Goal: Transaction & Acquisition: Purchase product/service

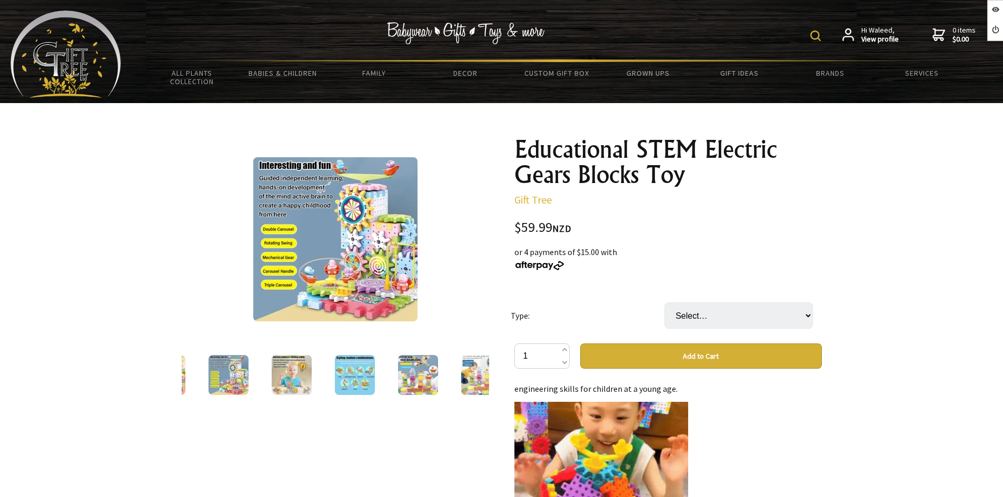
click at [332, 213] on img at bounding box center [335, 239] width 164 height 164
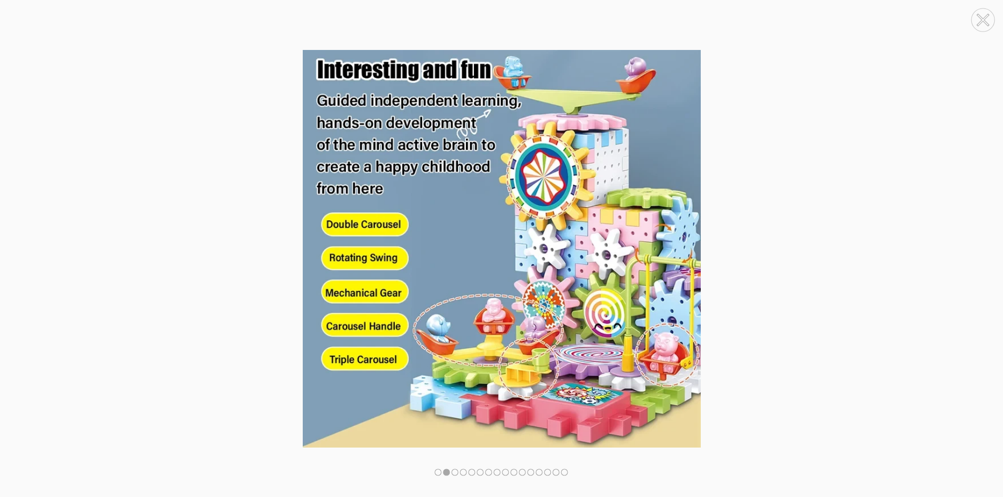
click at [907, 285] on img at bounding box center [501, 249] width 1003 height 398
click at [980, 240] on circle at bounding box center [982, 248] width 23 height 23
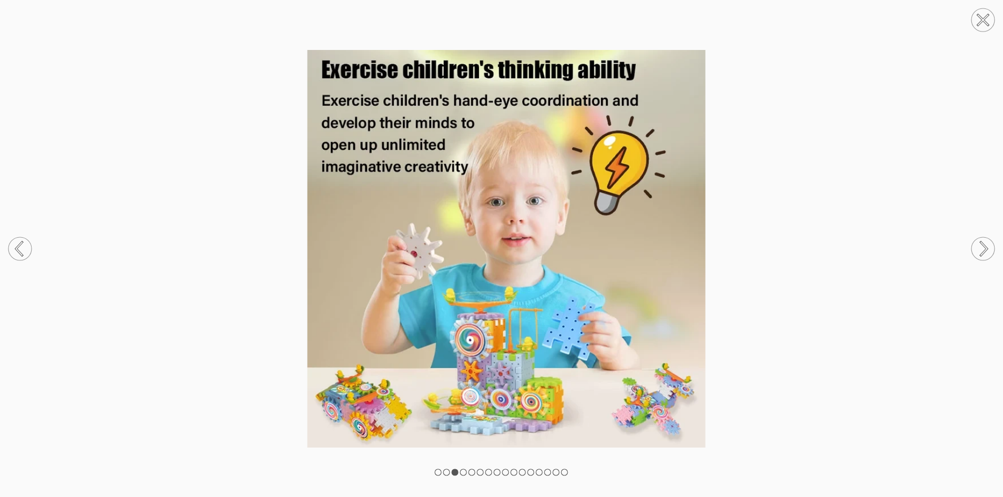
click at [980, 240] on circle at bounding box center [982, 248] width 23 height 23
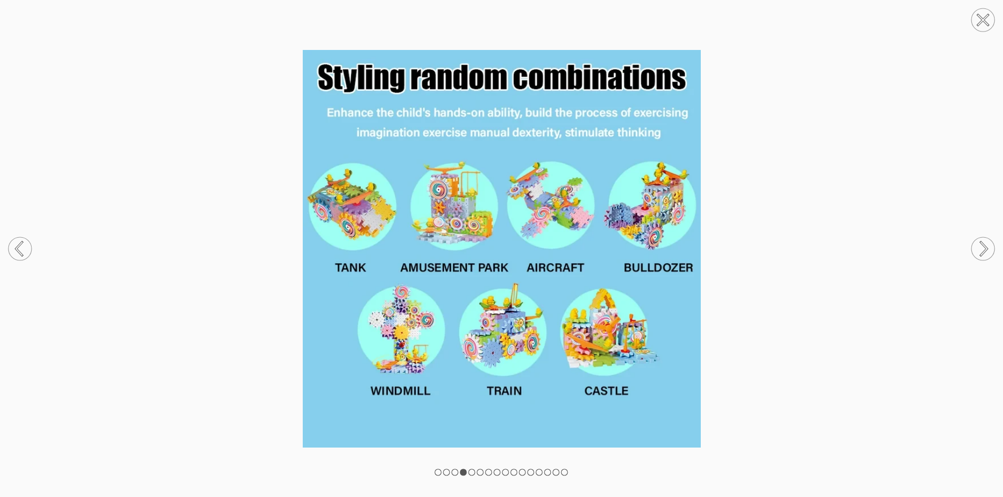
click at [980, 240] on circle at bounding box center [982, 248] width 23 height 23
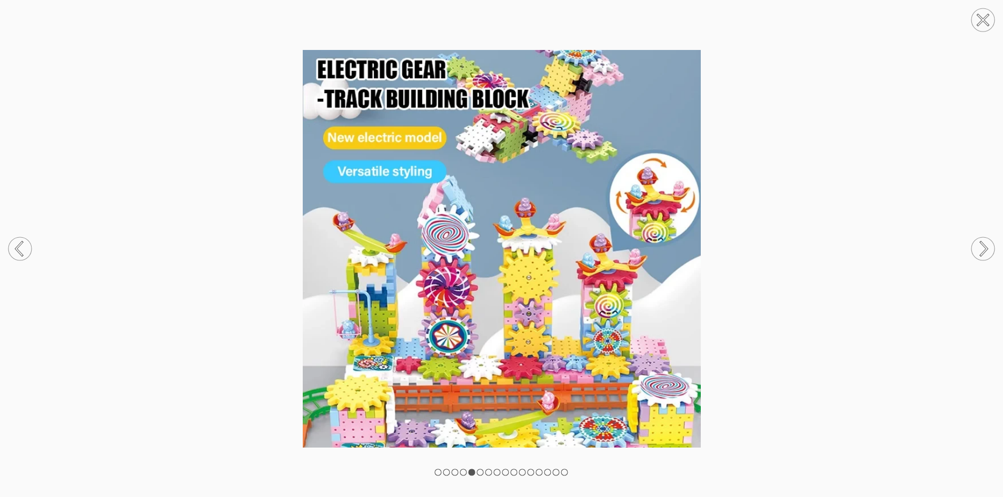
click at [980, 240] on circle at bounding box center [982, 248] width 23 height 23
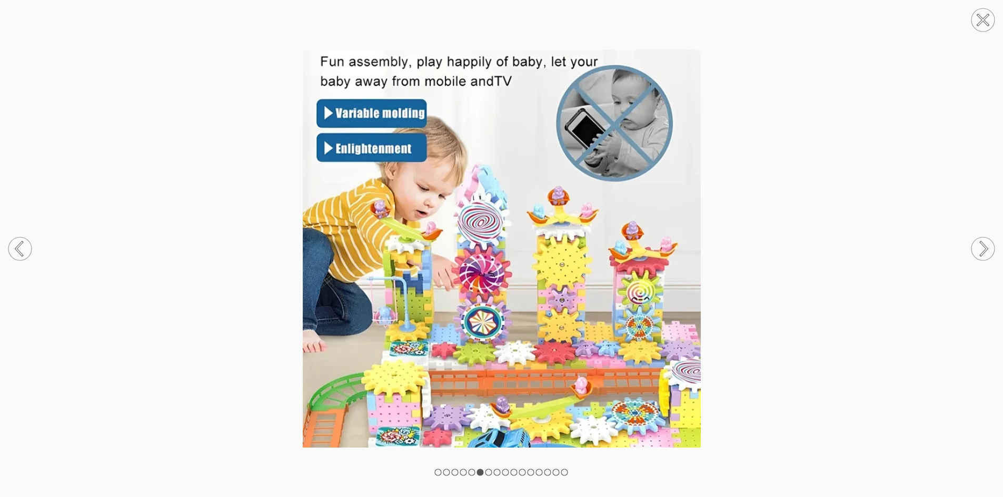
click at [980, 240] on circle at bounding box center [982, 248] width 23 height 23
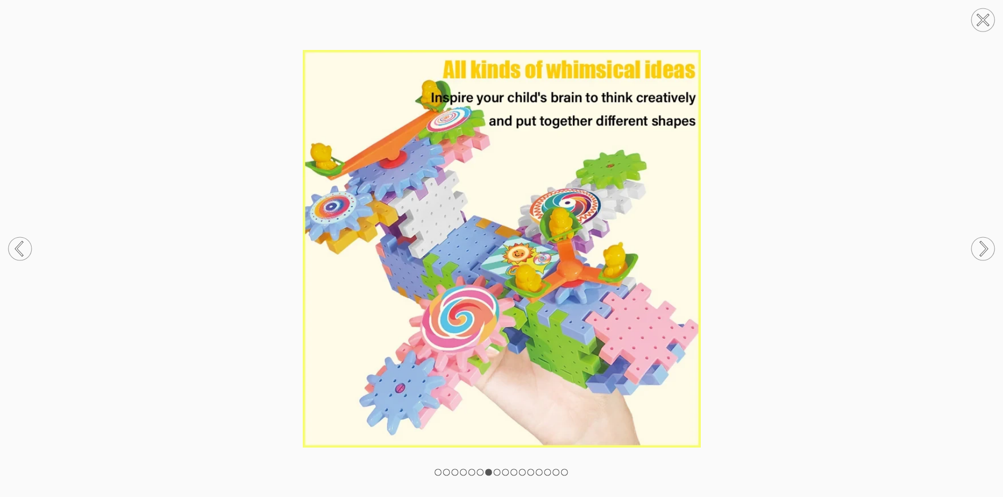
click at [980, 240] on circle at bounding box center [982, 248] width 23 height 23
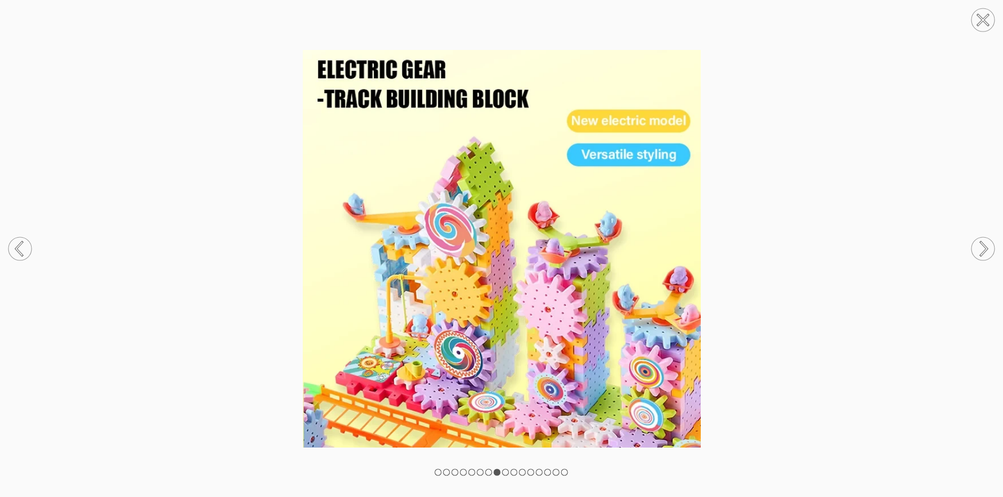
click at [980, 240] on circle at bounding box center [982, 248] width 23 height 23
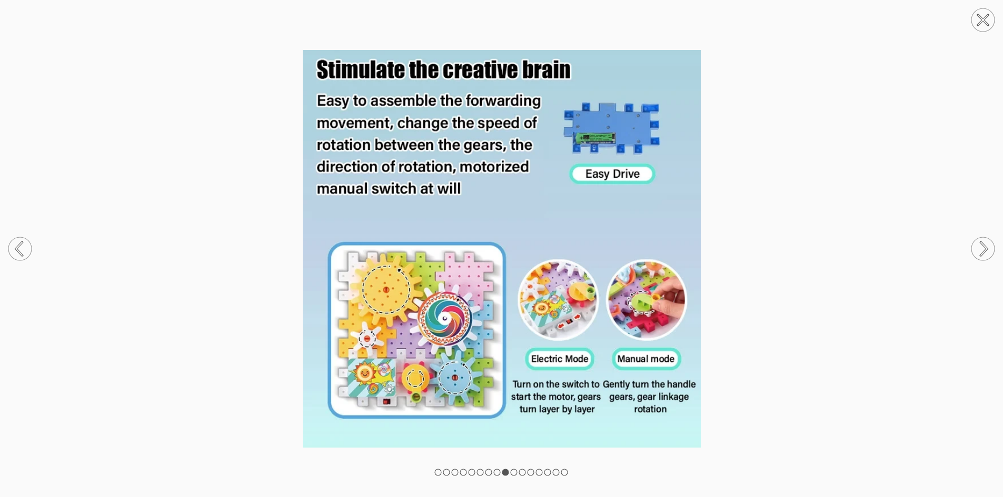
click at [980, 240] on circle at bounding box center [982, 248] width 23 height 23
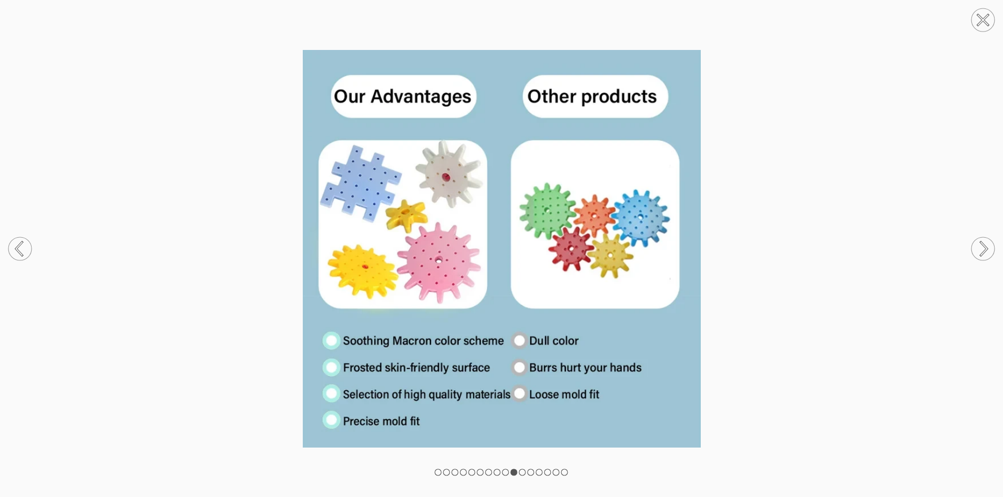
click at [980, 240] on circle at bounding box center [982, 248] width 23 height 23
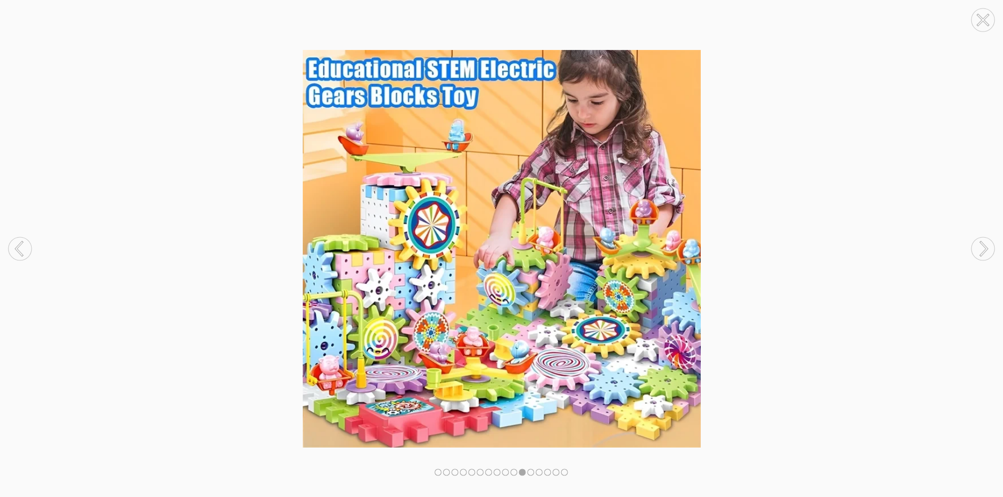
click at [980, 240] on circle at bounding box center [982, 248] width 23 height 23
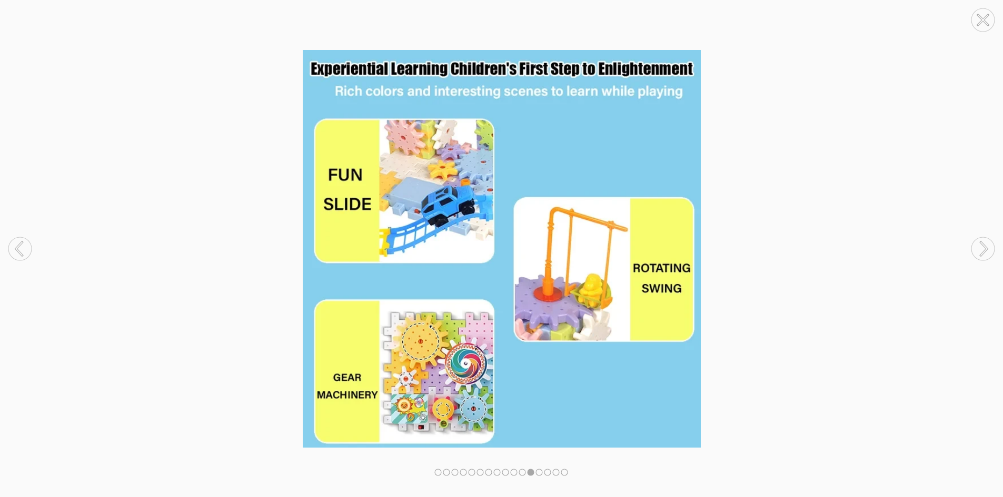
click at [20, 240] on circle at bounding box center [19, 248] width 23 height 23
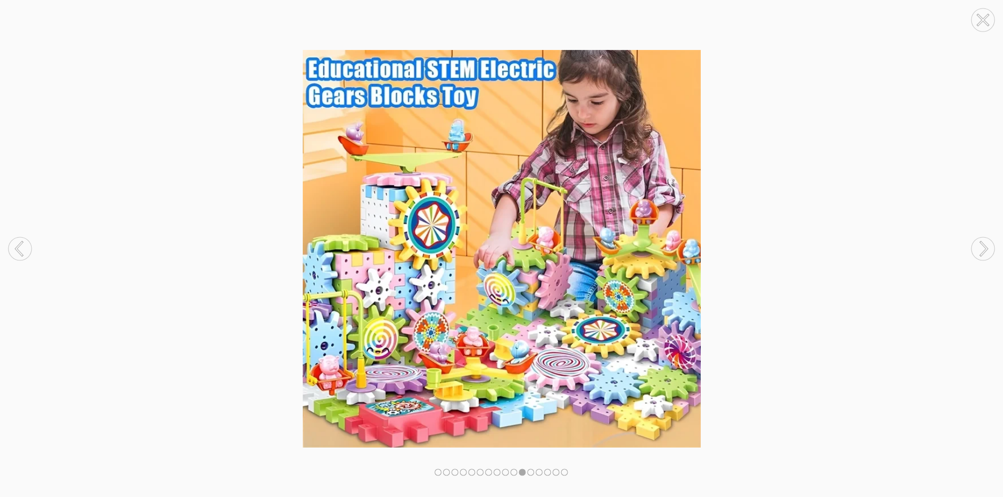
click at [984, 254] on circle at bounding box center [982, 248] width 23 height 23
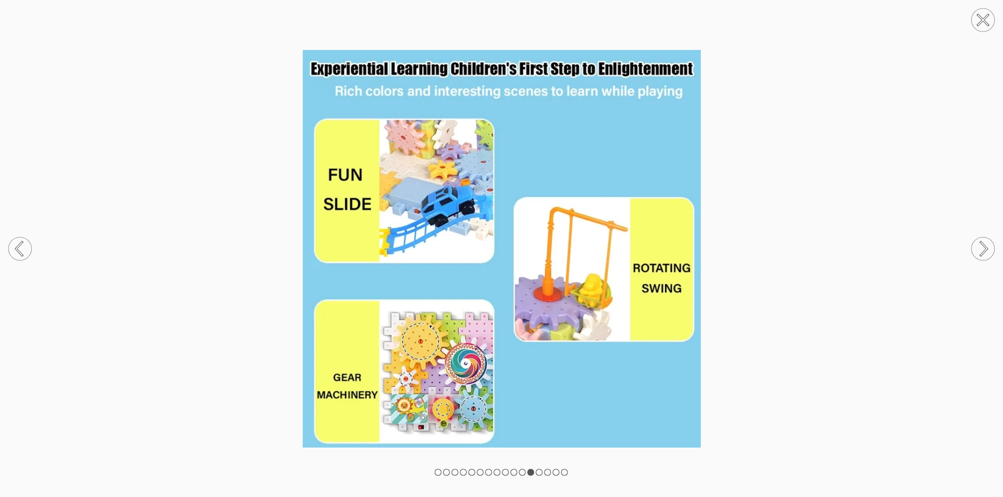
click at [984, 254] on circle at bounding box center [982, 248] width 23 height 23
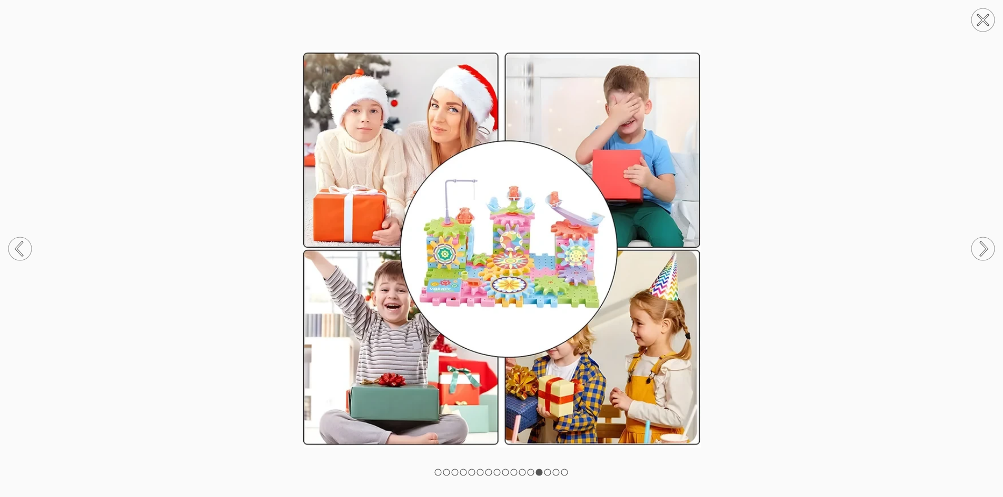
click at [984, 254] on circle at bounding box center [982, 248] width 23 height 23
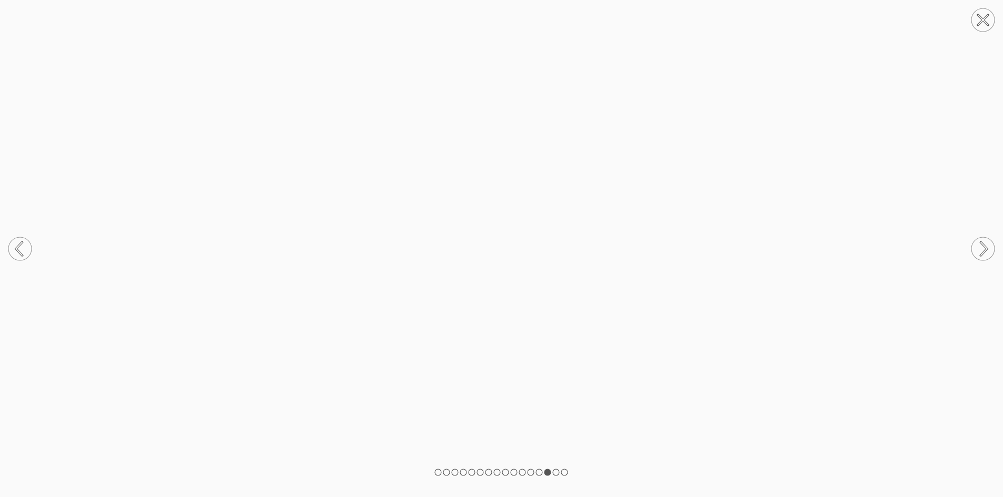
click at [984, 254] on circle at bounding box center [982, 248] width 23 height 23
click at [911, 238] on img at bounding box center [501, 249] width 1003 height 398
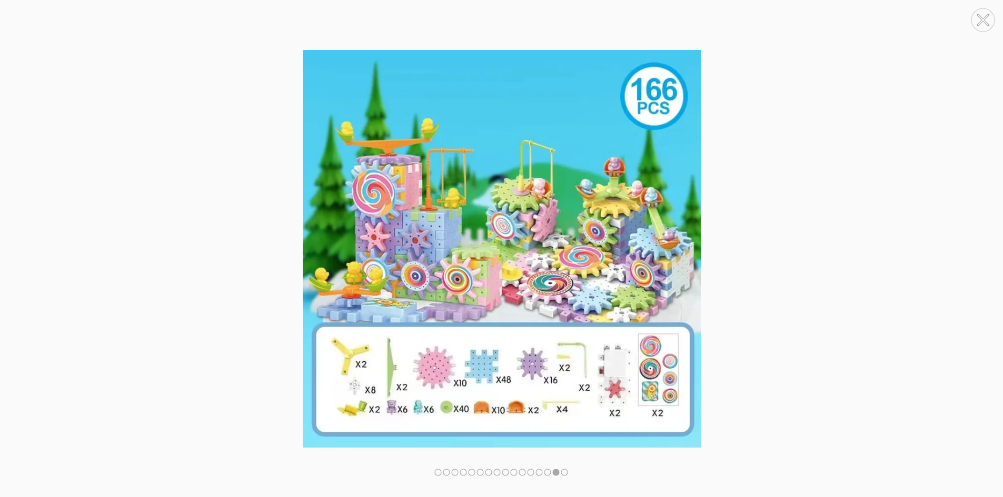
click at [97, 204] on img at bounding box center [501, 249] width 1003 height 398
click at [1001, 175] on img at bounding box center [501, 249] width 1003 height 398
click at [978, 16] on icon at bounding box center [982, 20] width 11 height 11
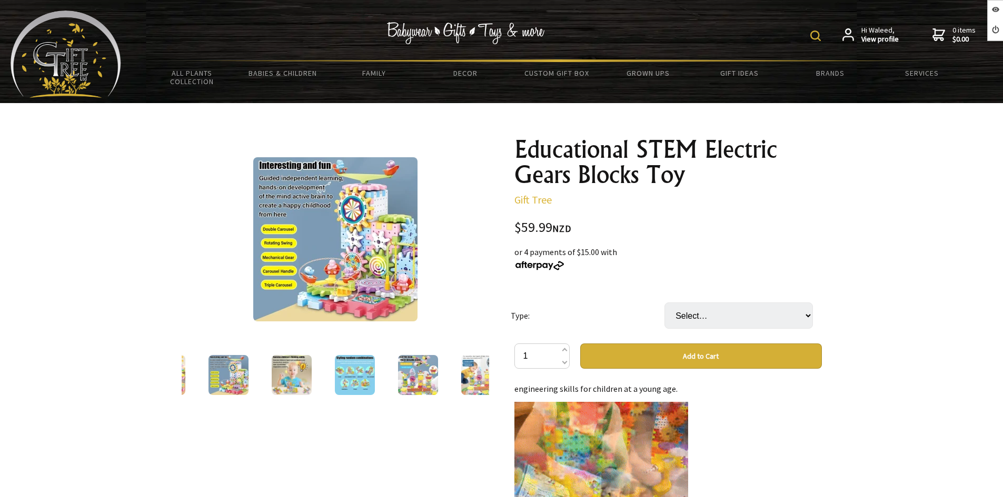
click at [225, 374] on img at bounding box center [228, 375] width 40 height 40
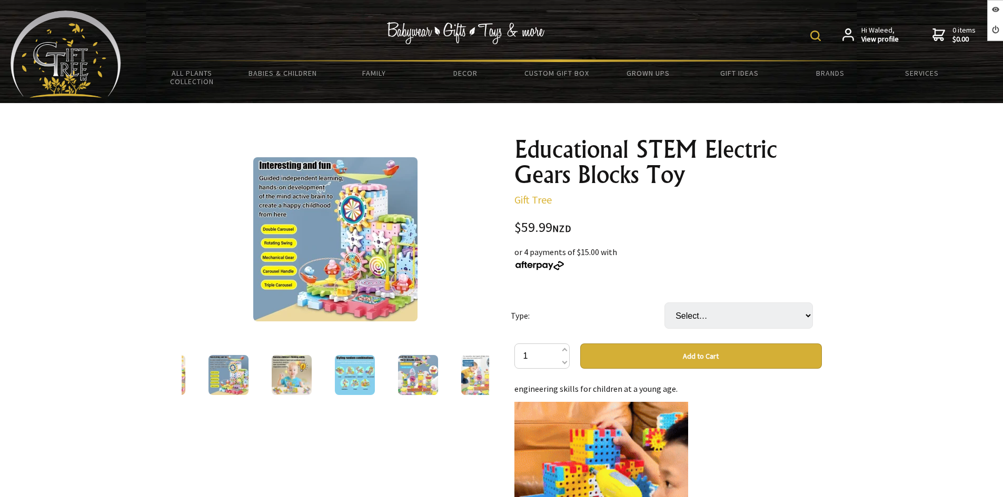
click at [276, 381] on img at bounding box center [292, 375] width 40 height 40
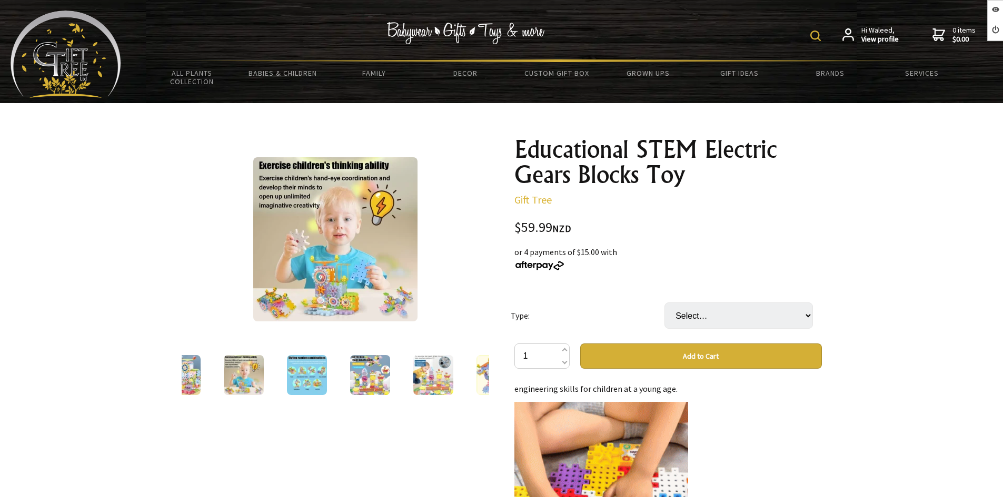
click at [293, 384] on img at bounding box center [307, 375] width 40 height 40
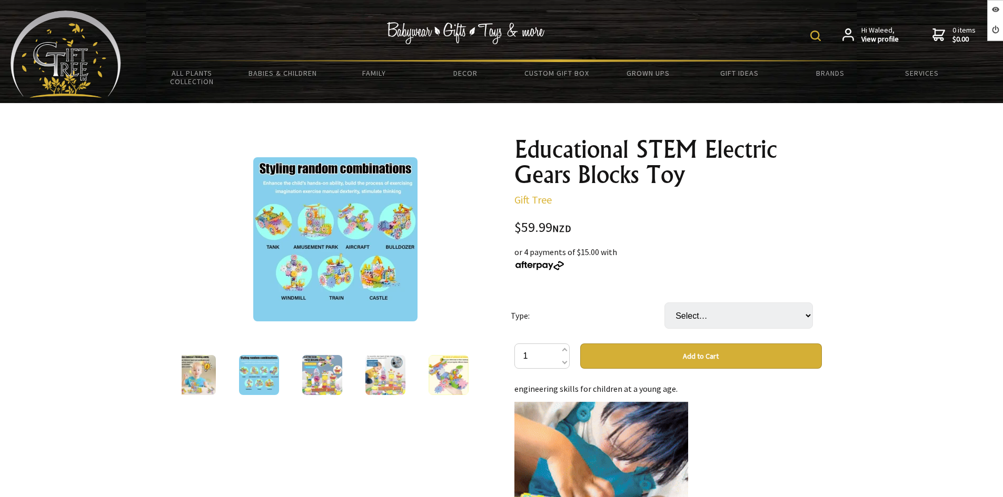
click at [314, 377] on img at bounding box center [322, 375] width 40 height 40
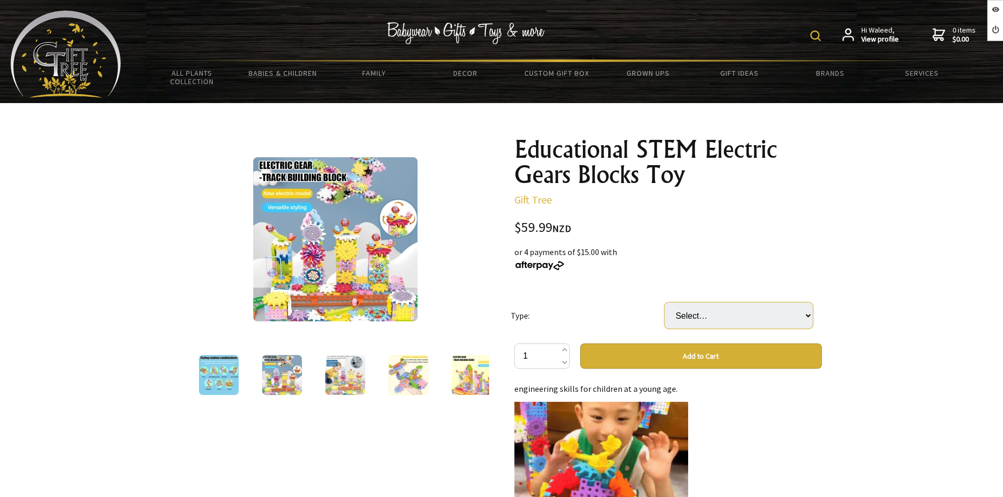
click at [804, 312] on select "Select… 83 PCS KIT (with 1 Motor) 180 PCS KIT (with 2 Motors) (+ $39.99) 249 PC…" at bounding box center [738, 316] width 148 height 26
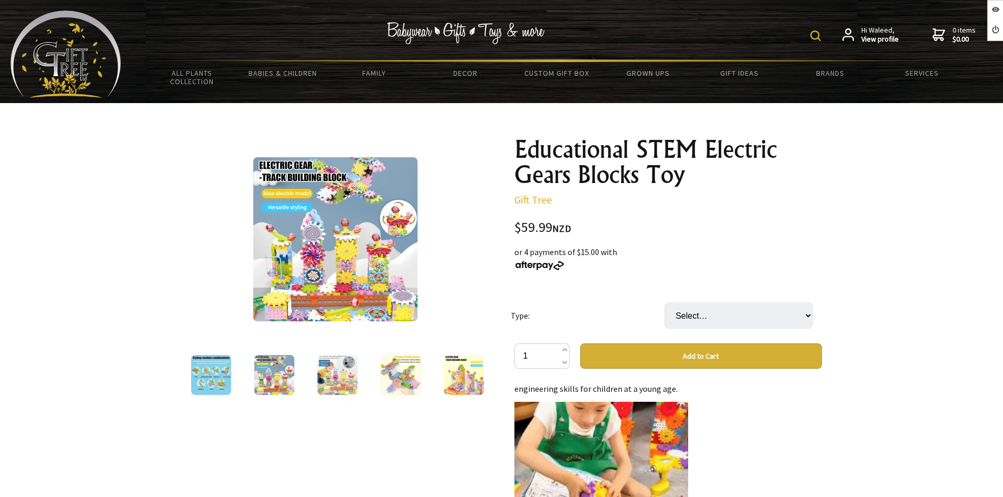
click at [877, 347] on div at bounding box center [501, 476] width 1003 height 747
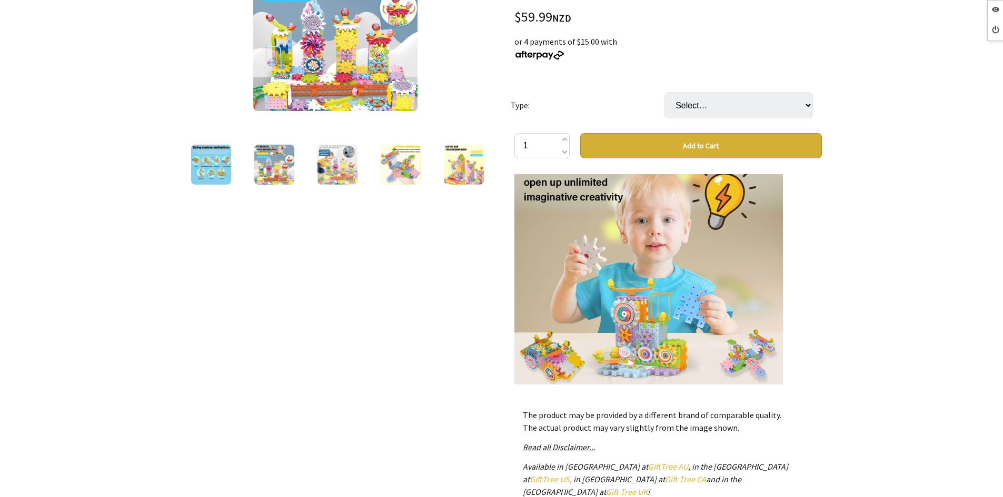
scroll to position [421, 0]
click at [350, 166] on img at bounding box center [337, 165] width 40 height 40
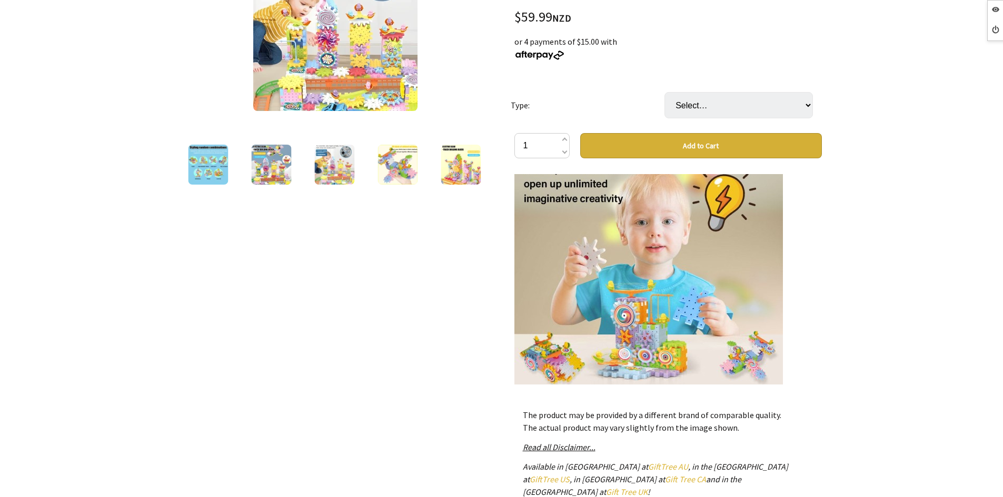
click at [377, 163] on img at bounding box center [397, 165] width 40 height 40
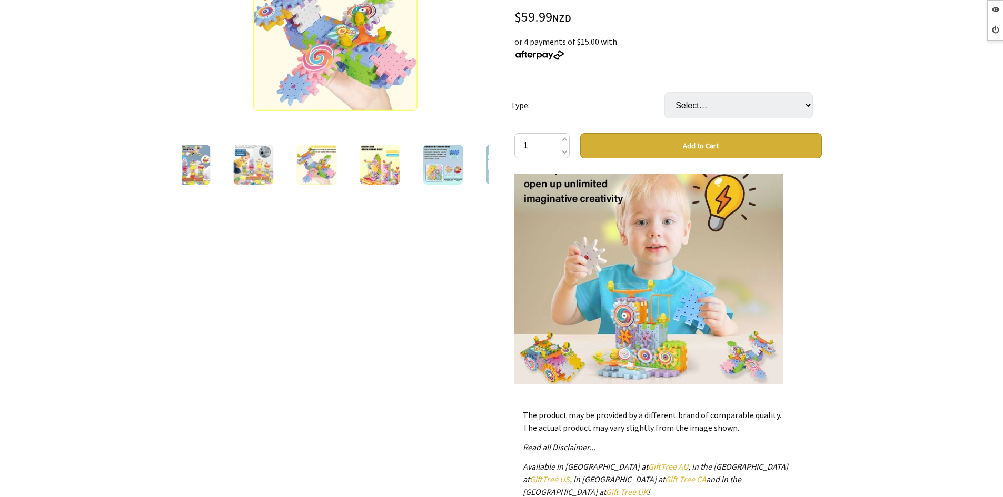
click at [384, 162] on img at bounding box center [379, 165] width 40 height 40
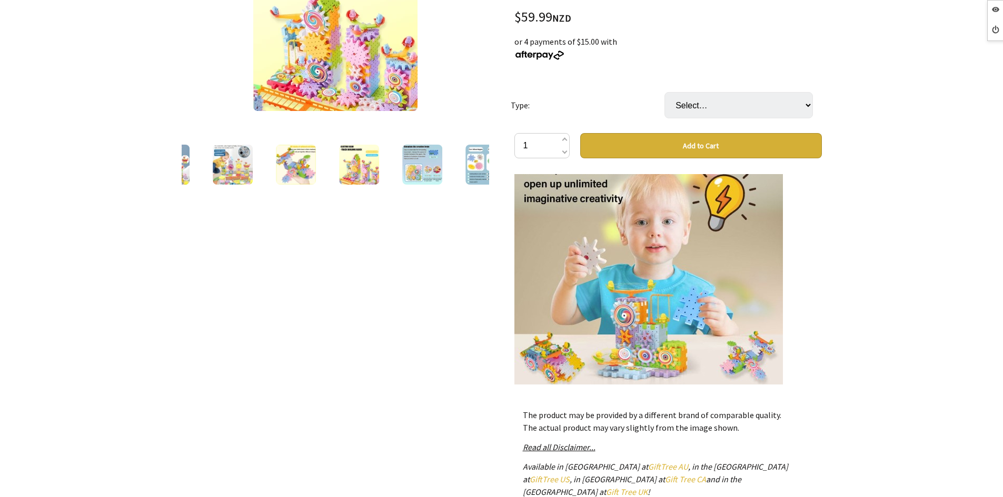
click at [404, 163] on img at bounding box center [422, 165] width 40 height 40
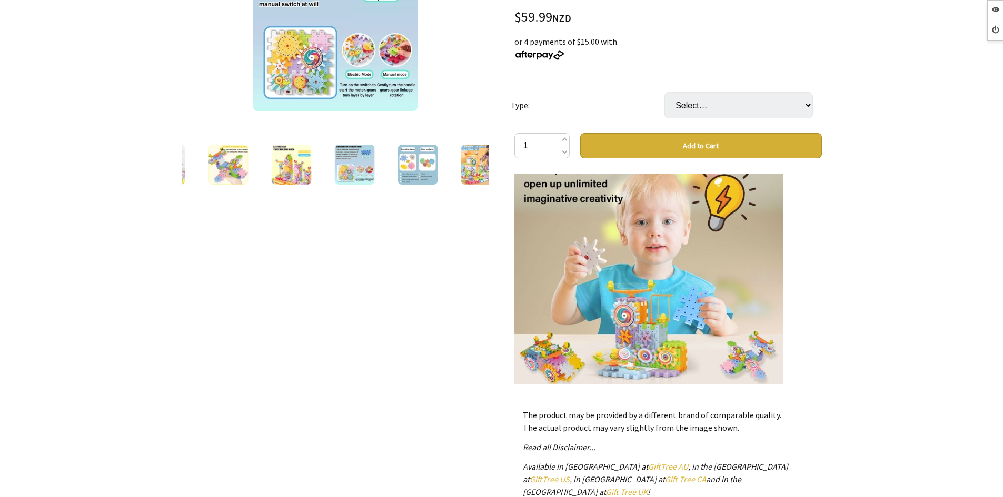
click at [416, 162] on img at bounding box center [417, 165] width 40 height 40
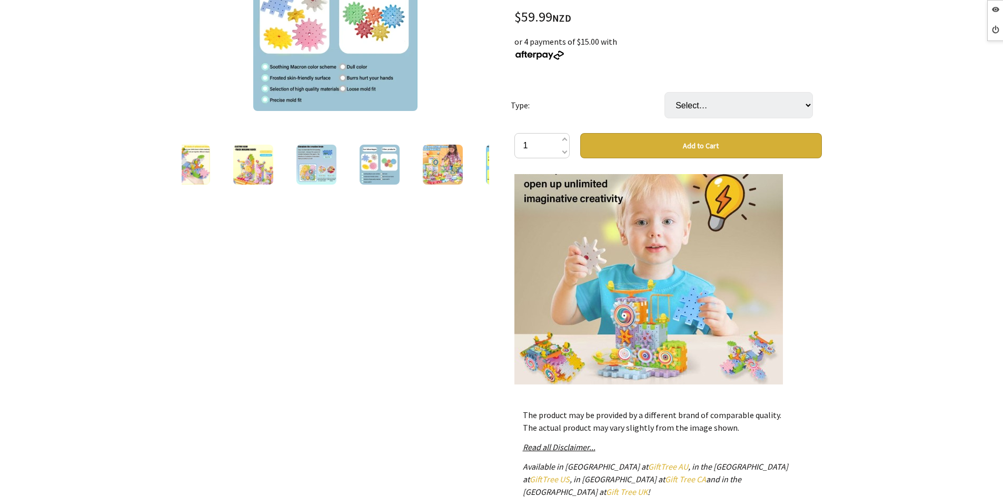
click at [425, 162] on img at bounding box center [442, 165] width 40 height 40
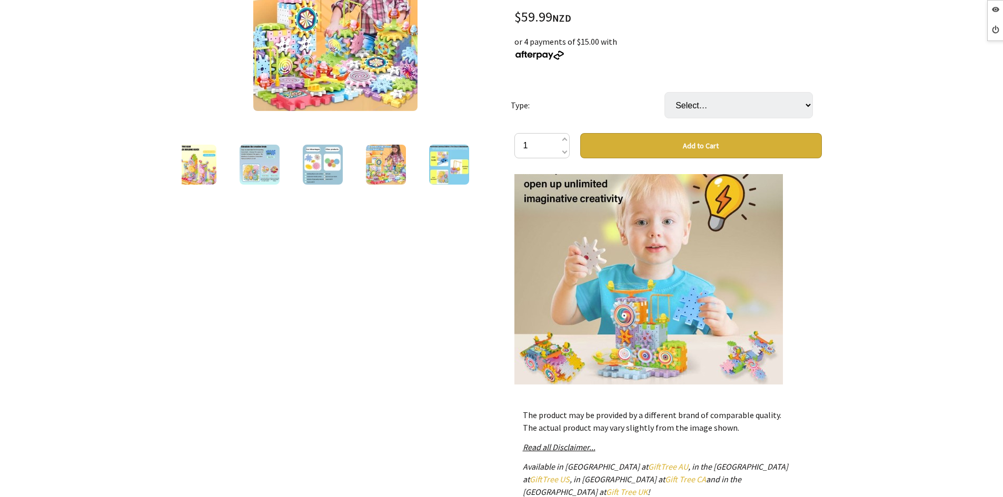
click at [443, 163] on img at bounding box center [449, 165] width 40 height 40
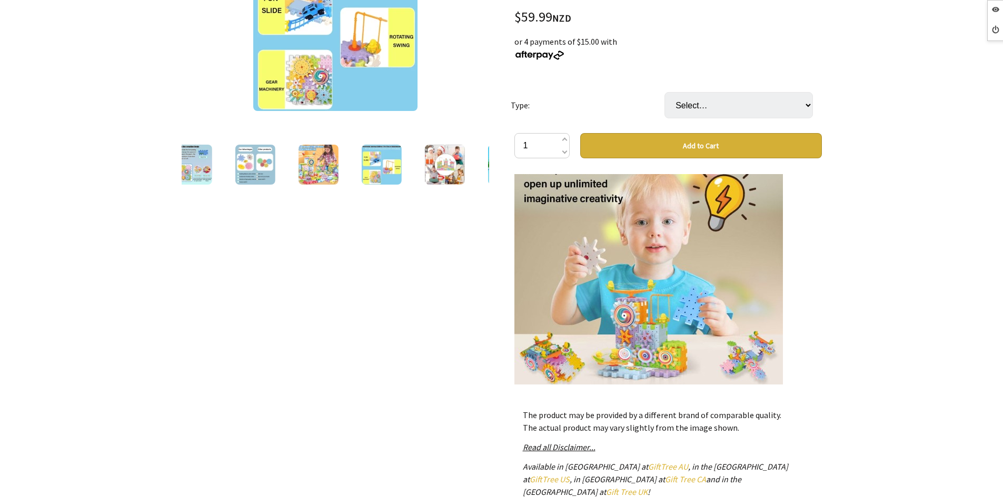
click at [442, 160] on img at bounding box center [444, 165] width 40 height 40
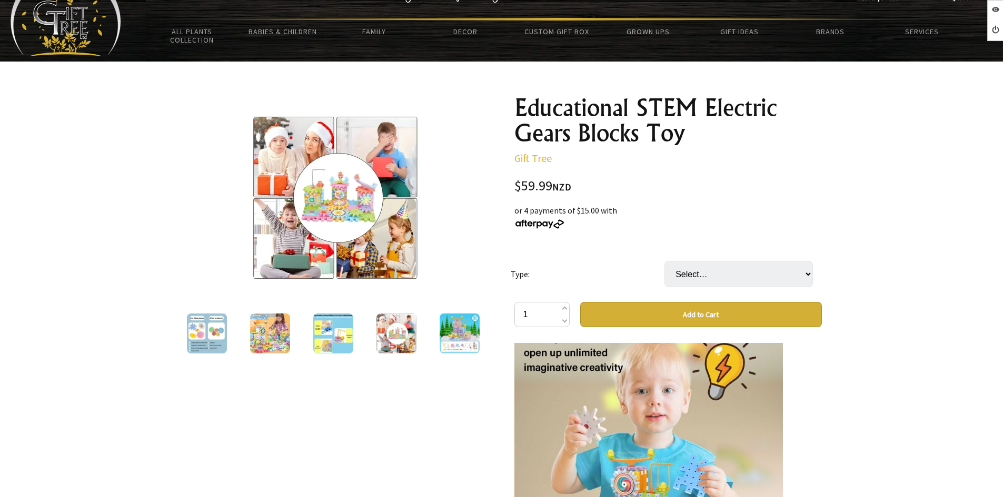
scroll to position [0, 0]
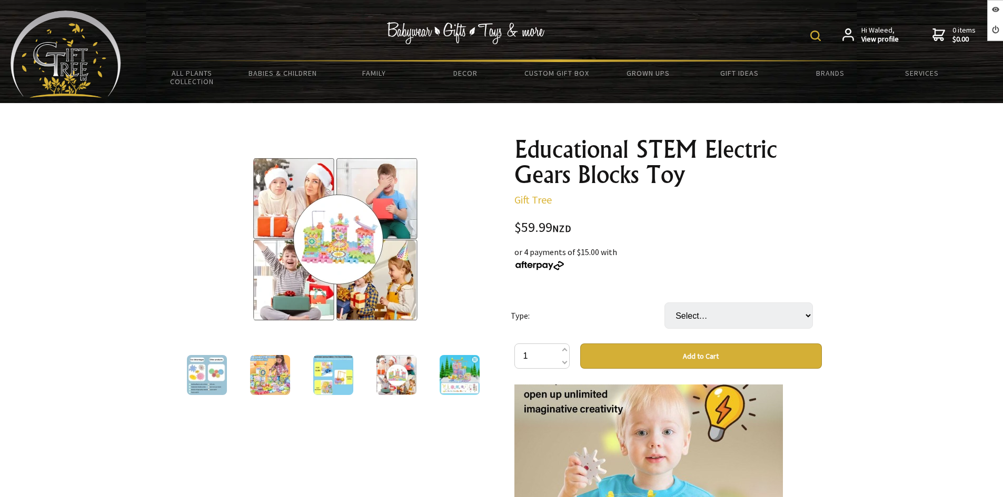
click at [455, 367] on img at bounding box center [459, 375] width 40 height 40
